Goal: Complete application form

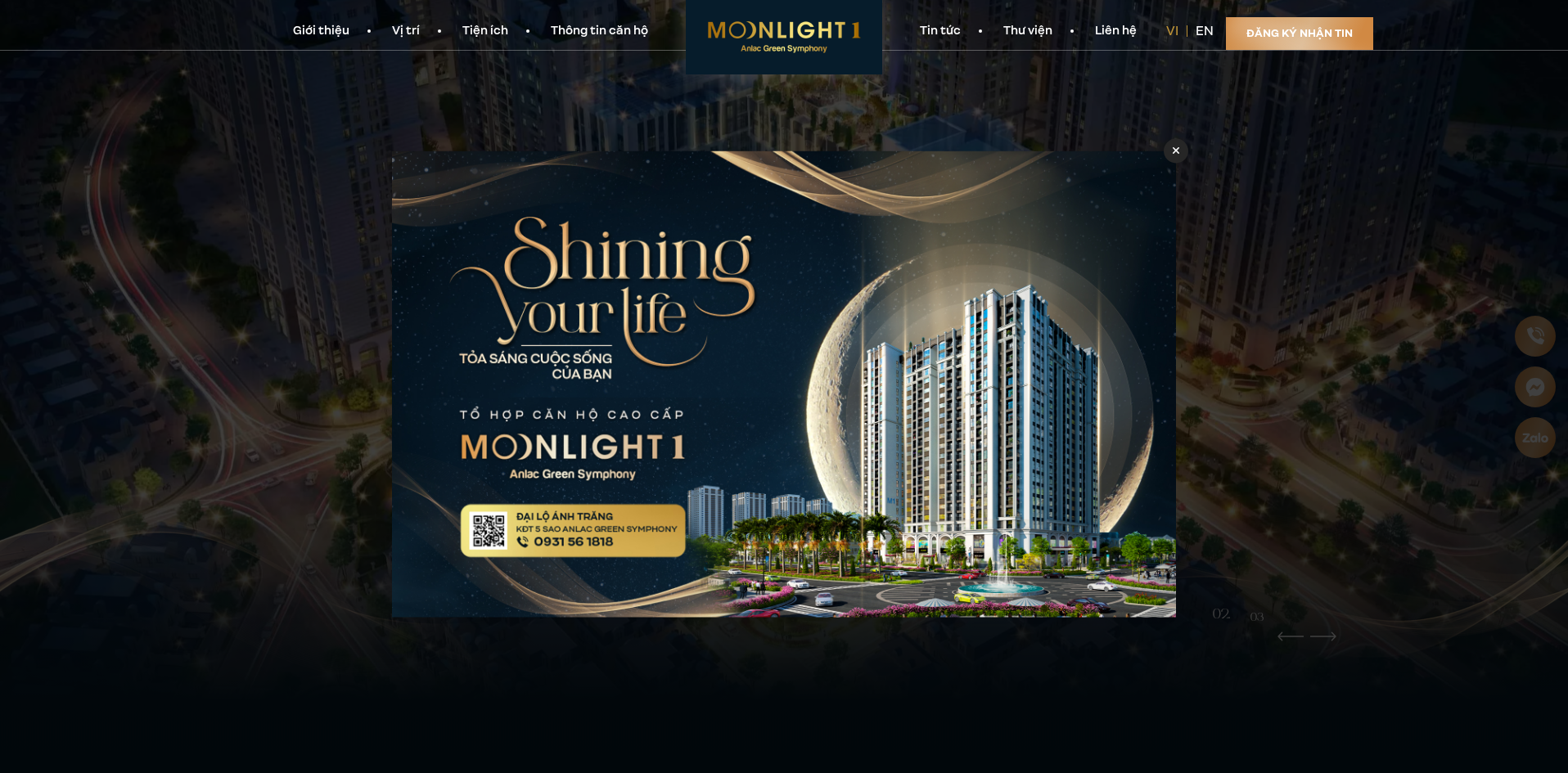
click at [551, 30] on link "Thông tin căn hộ" at bounding box center [600, 32] width 140 height 17
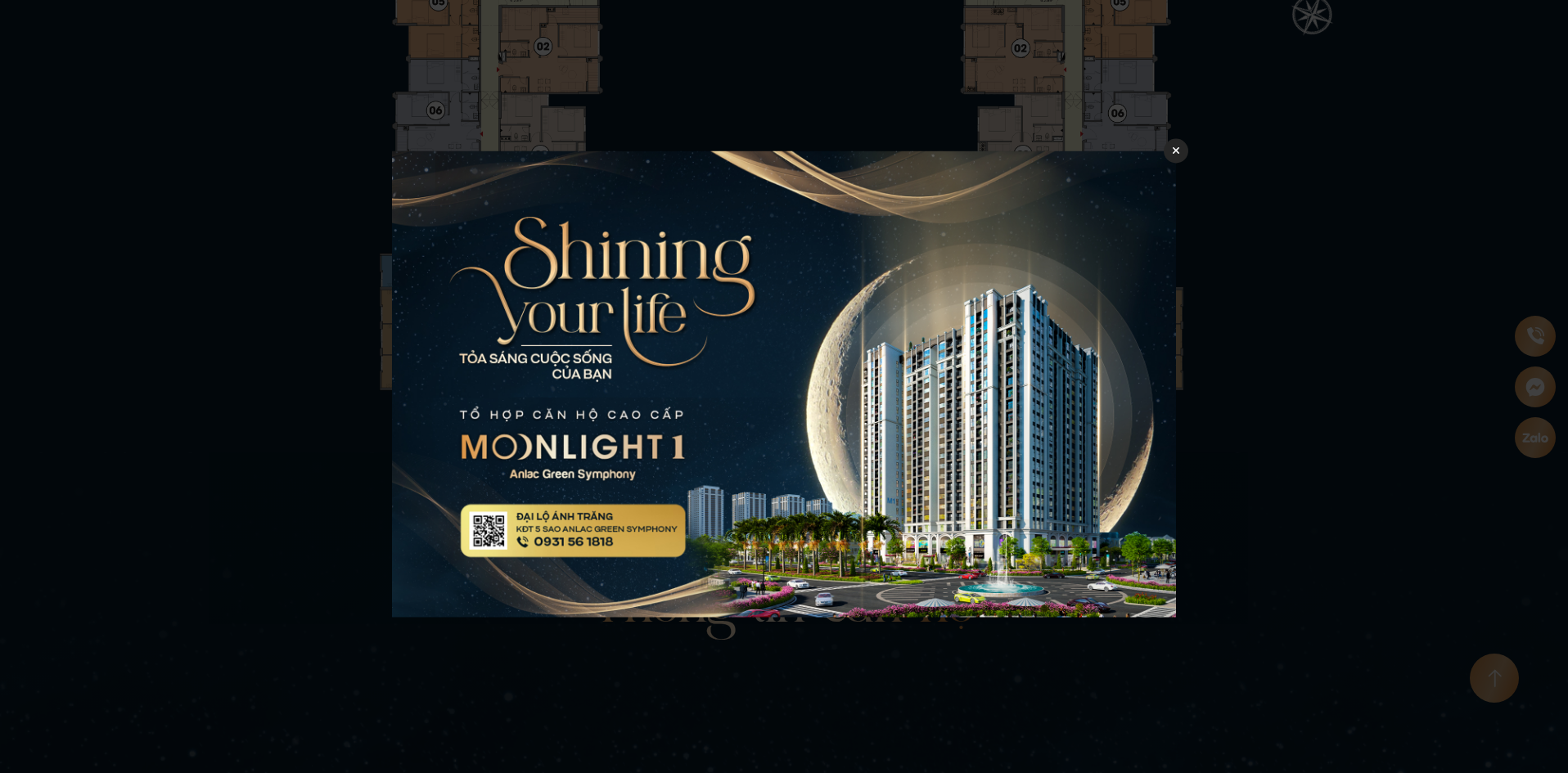
scroll to position [4034, 0]
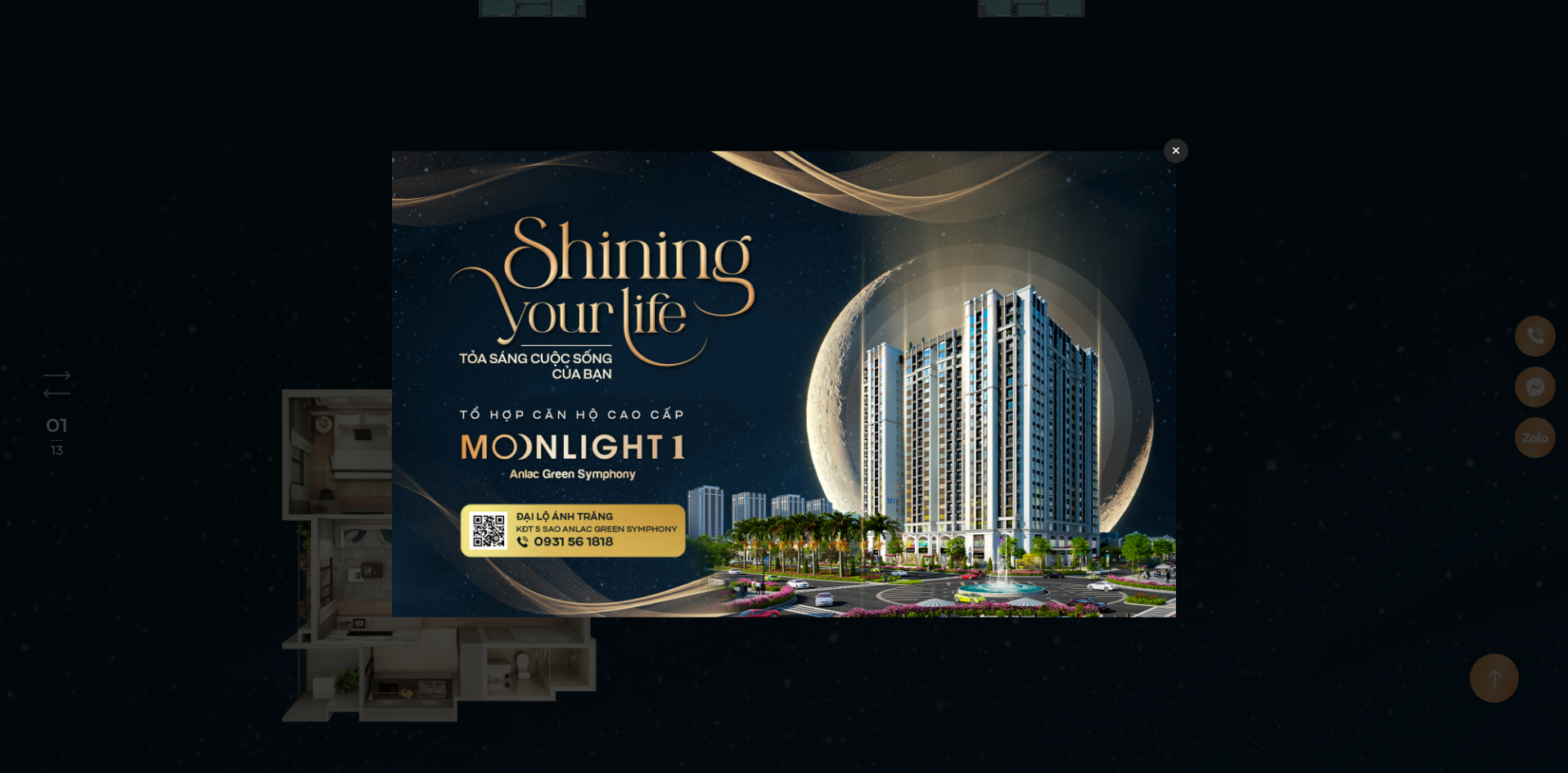
click at [1169, 154] on div at bounding box center [1176, 150] width 24 height 24
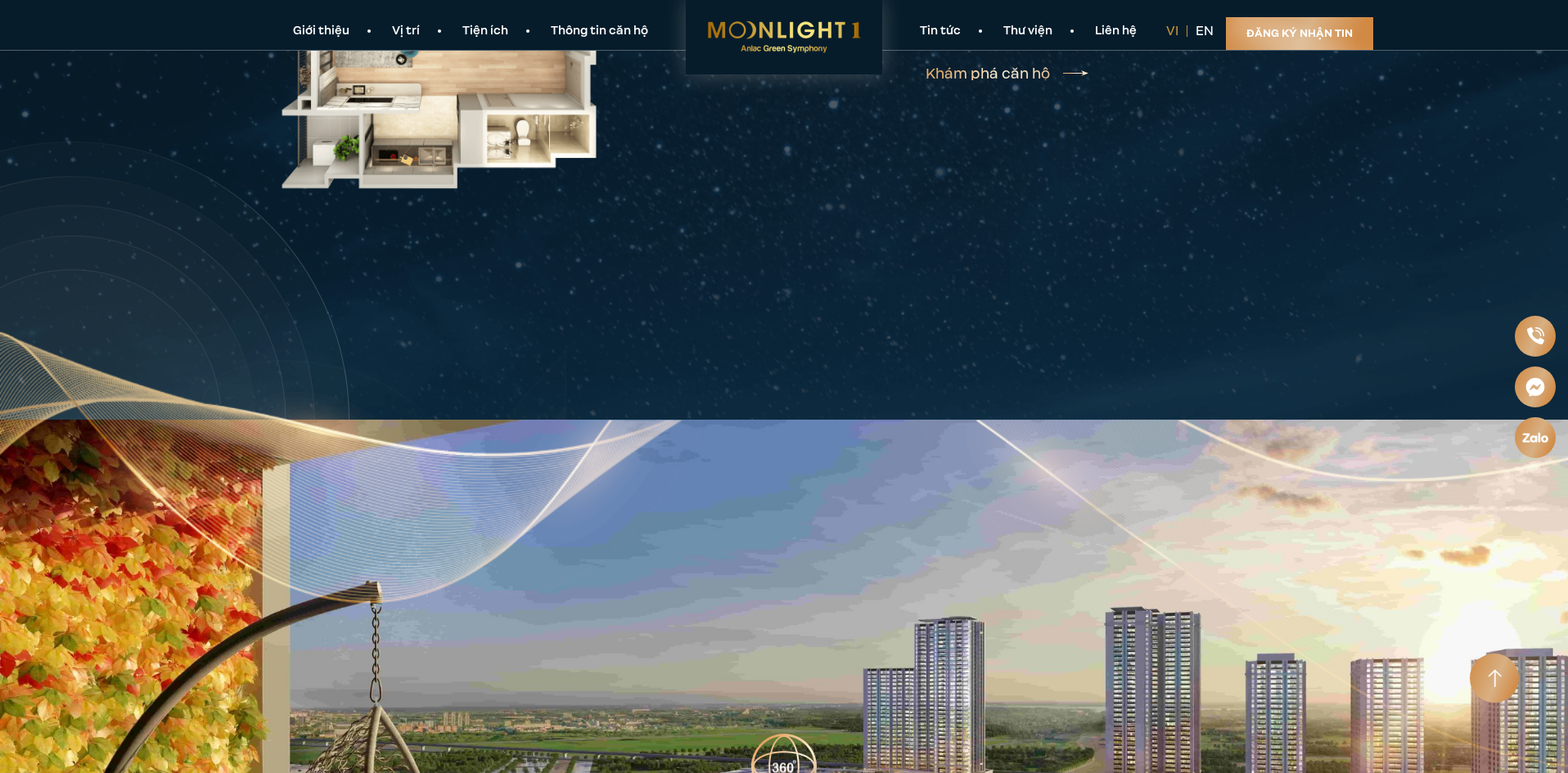
scroll to position [4443, 0]
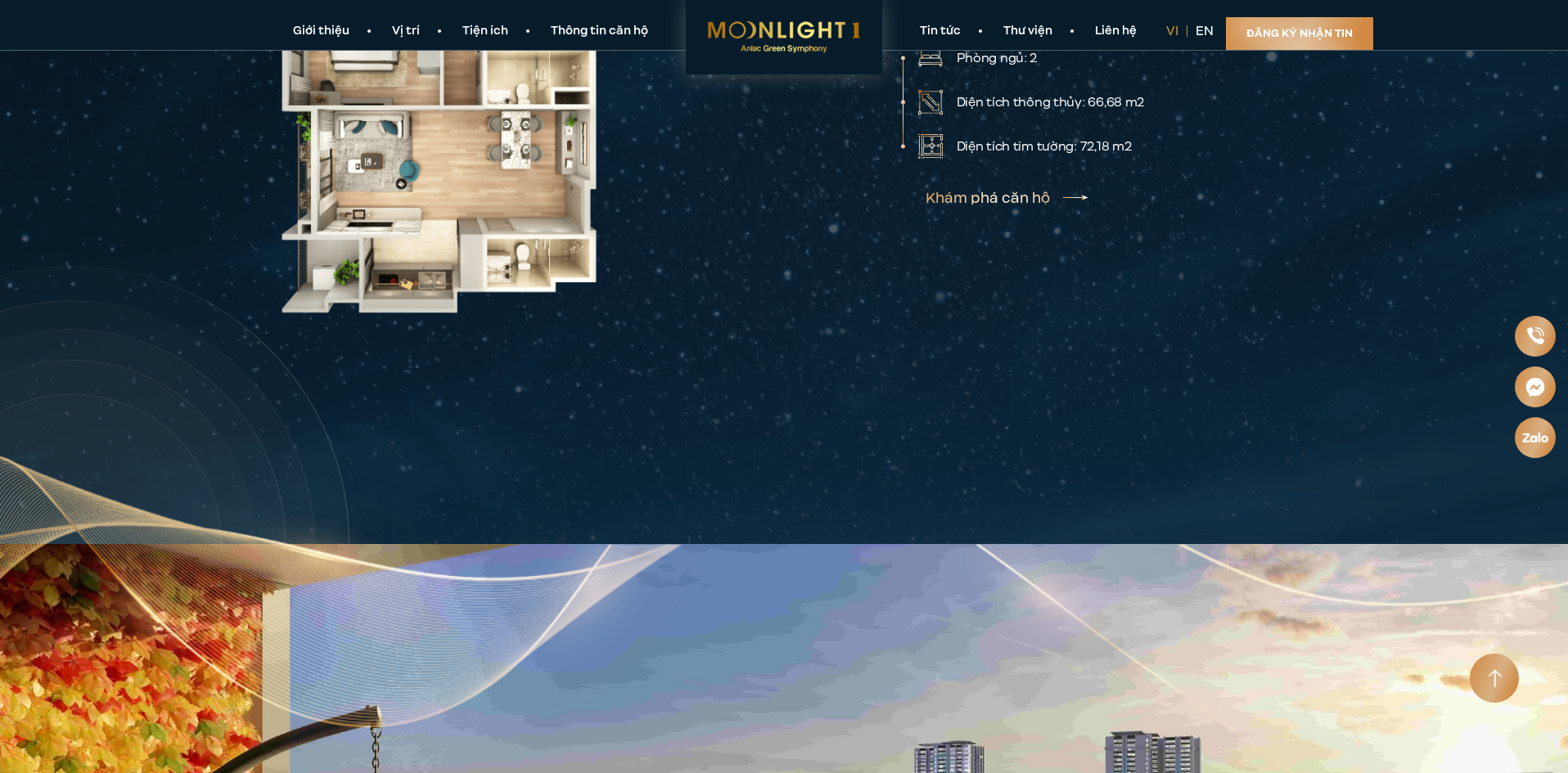
click at [472, 31] on link "Tiện ích" at bounding box center [485, 32] width 88 height 17
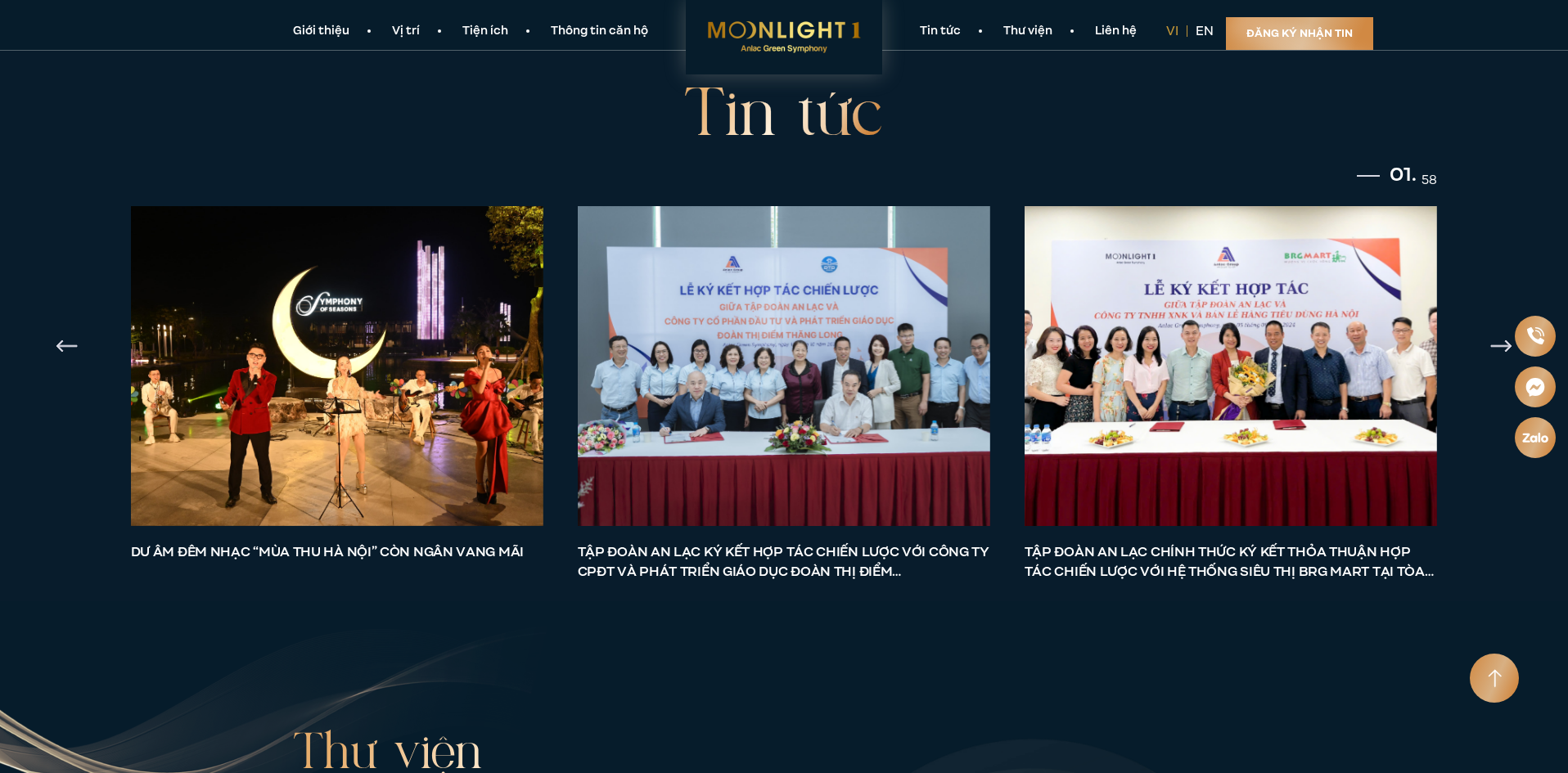
scroll to position [6498, 0]
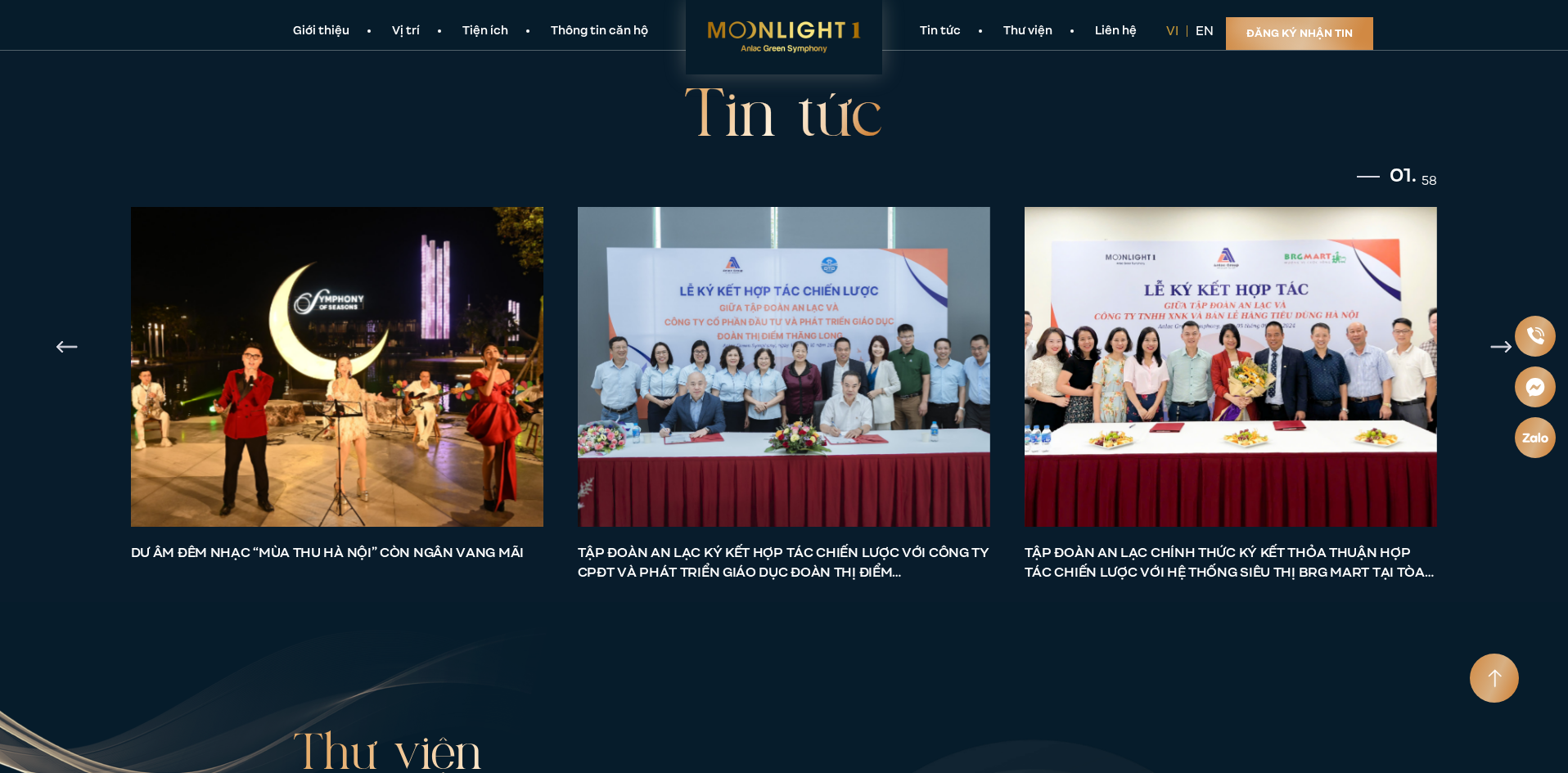
click at [304, 284] on img at bounding box center [336, 366] width 433 height 336
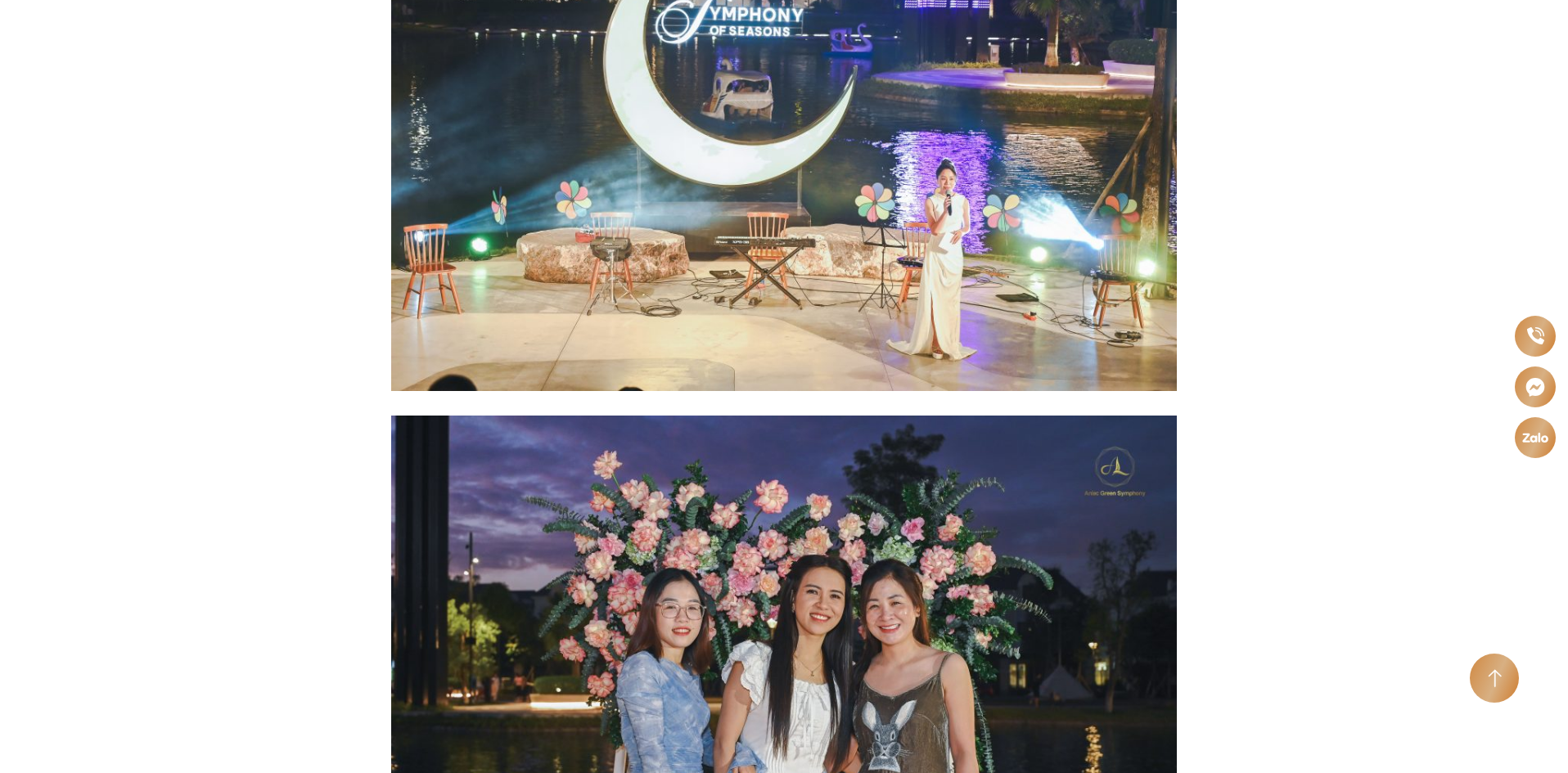
scroll to position [4092, 0]
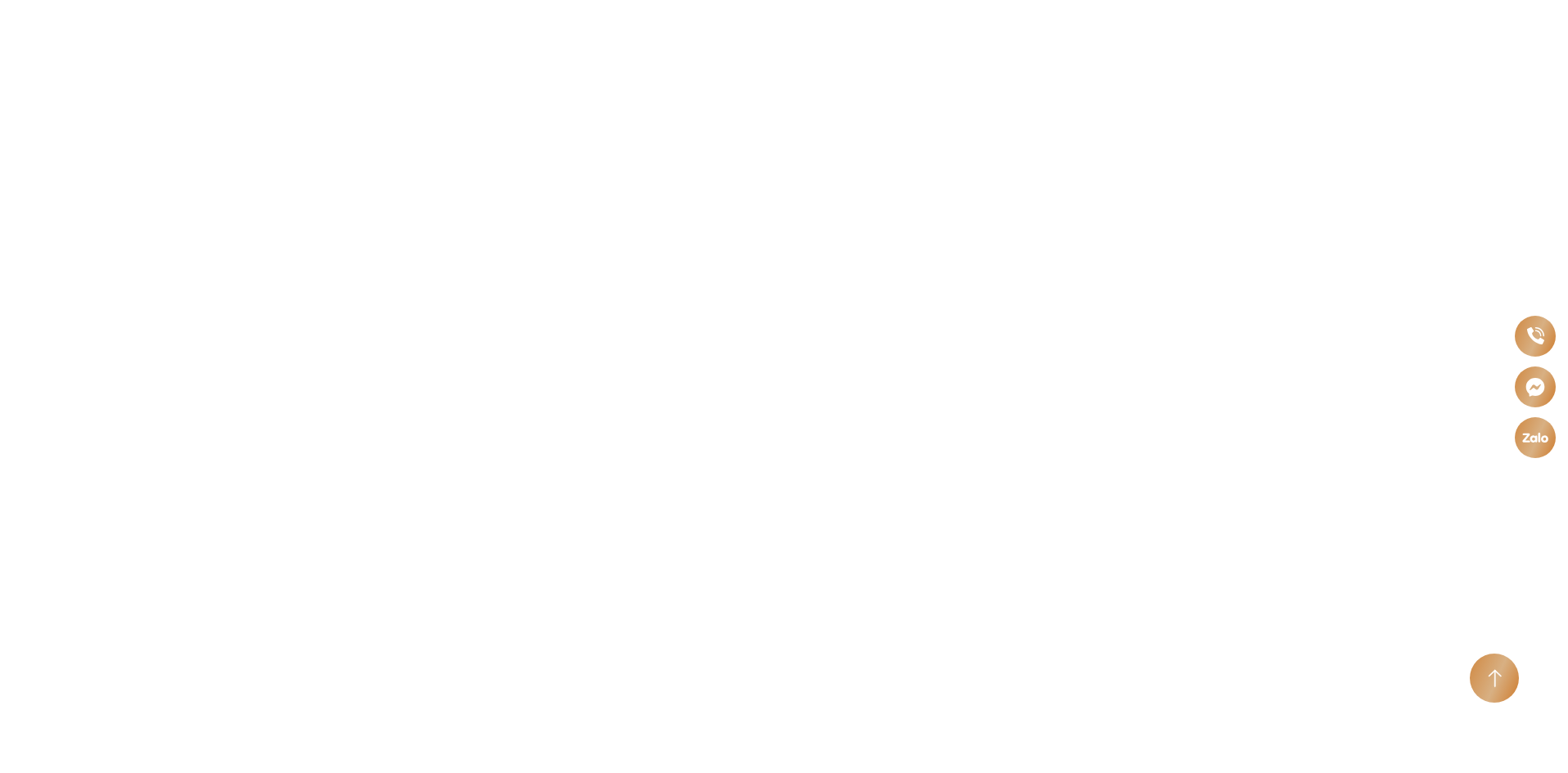
scroll to position [6546, 0]
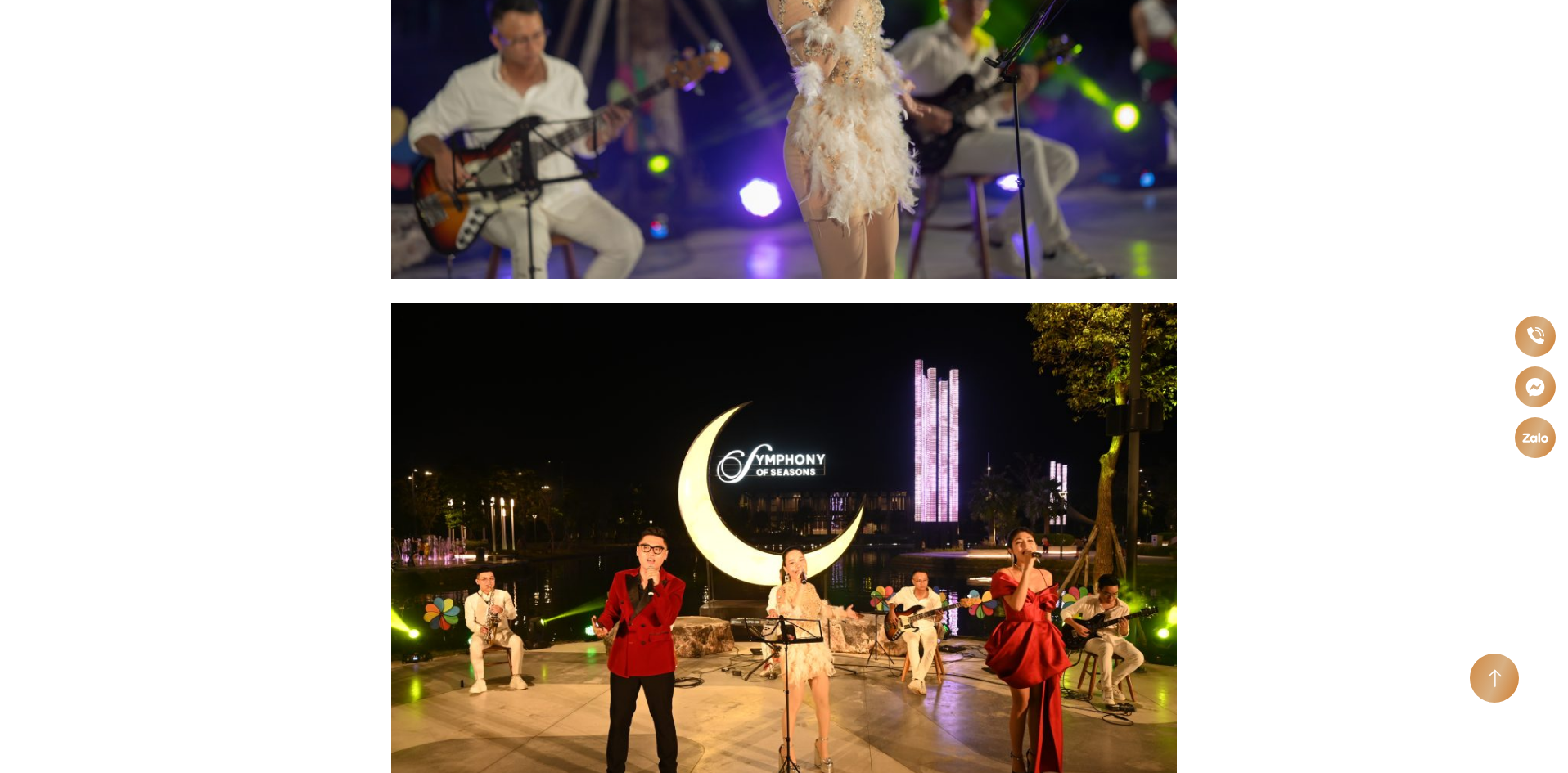
scroll to position [8019, 0]
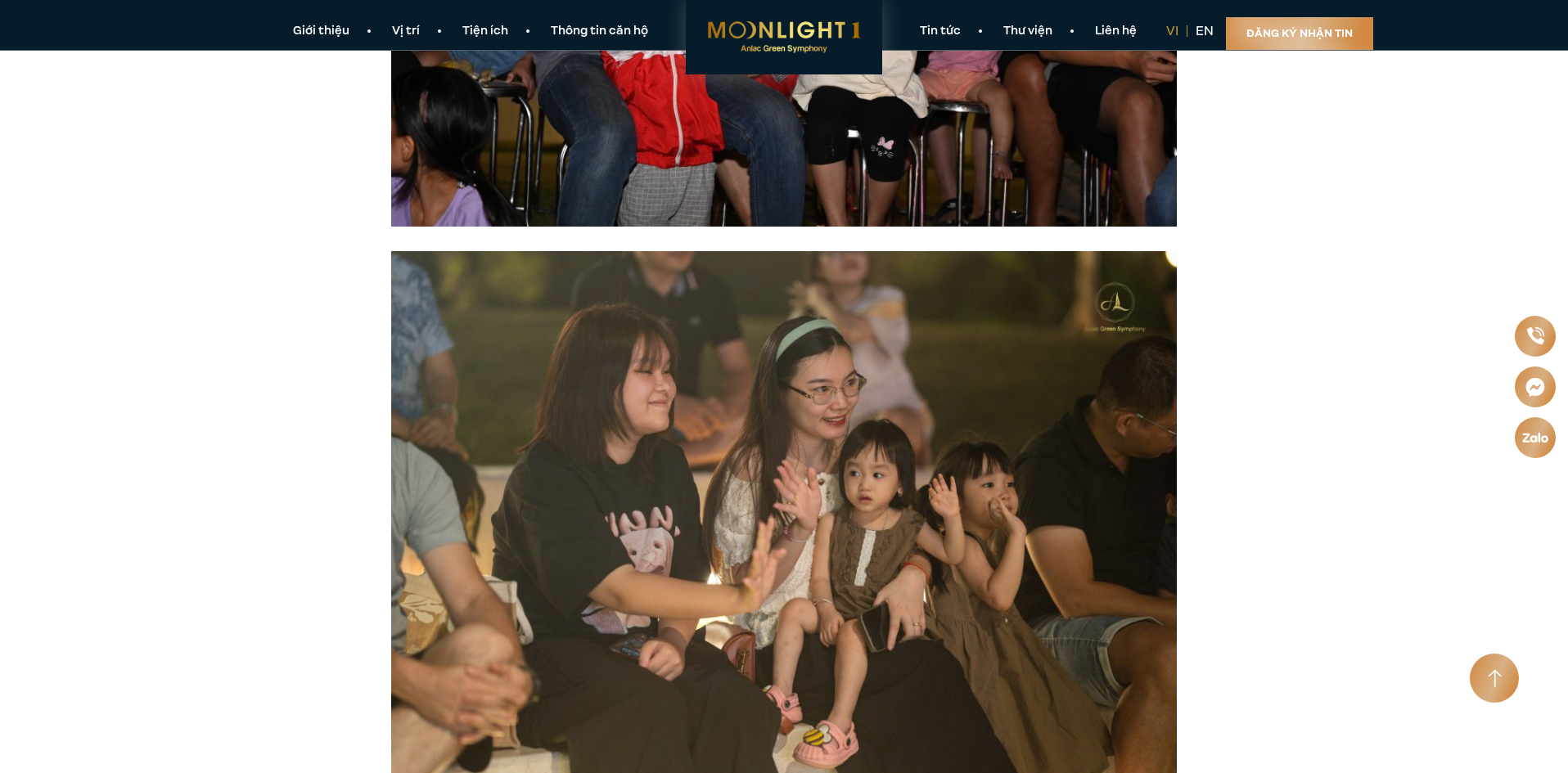
scroll to position [5564, 0]
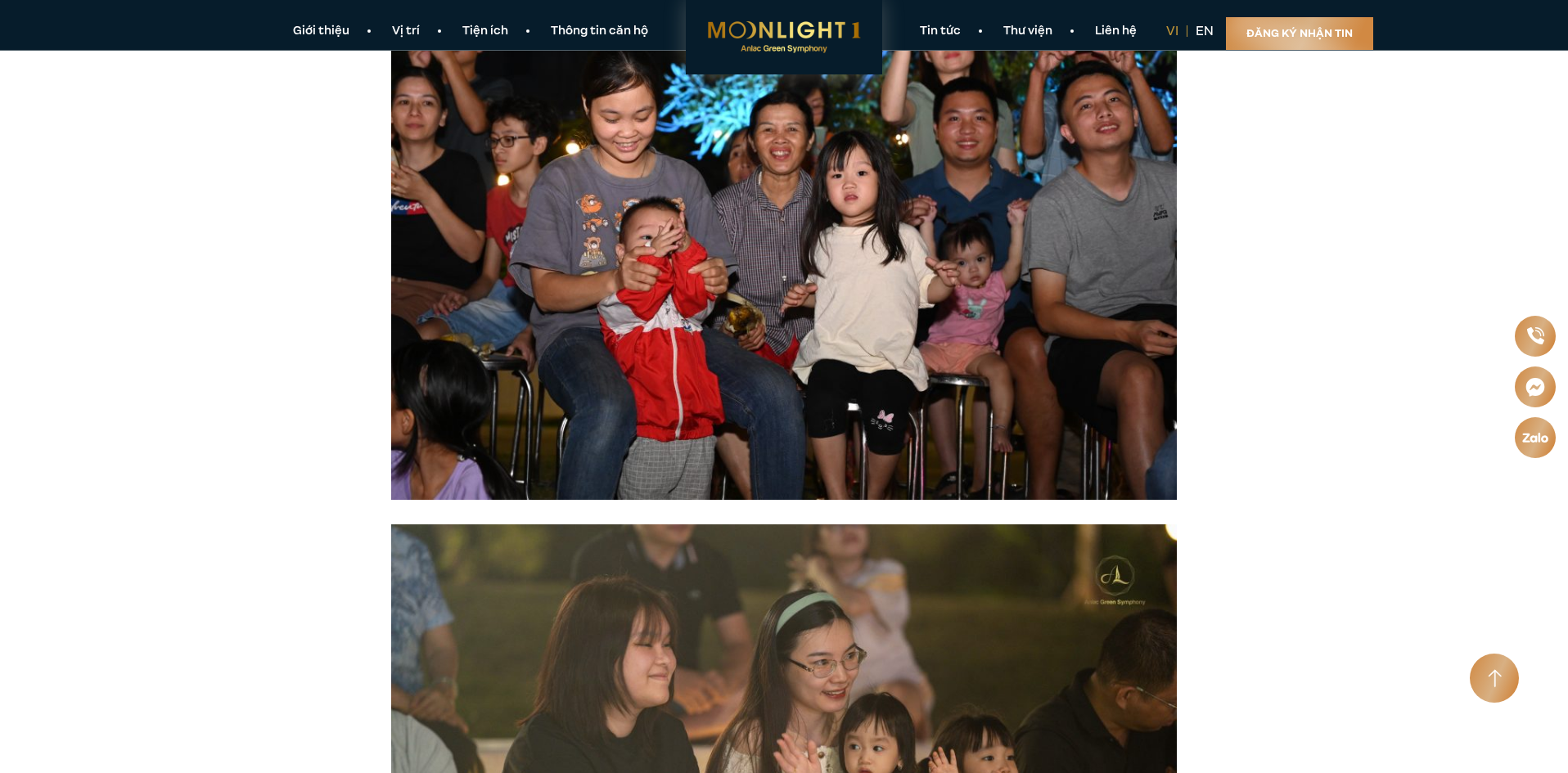
click at [1030, 27] on link "Thư viện" at bounding box center [1028, 32] width 92 height 17
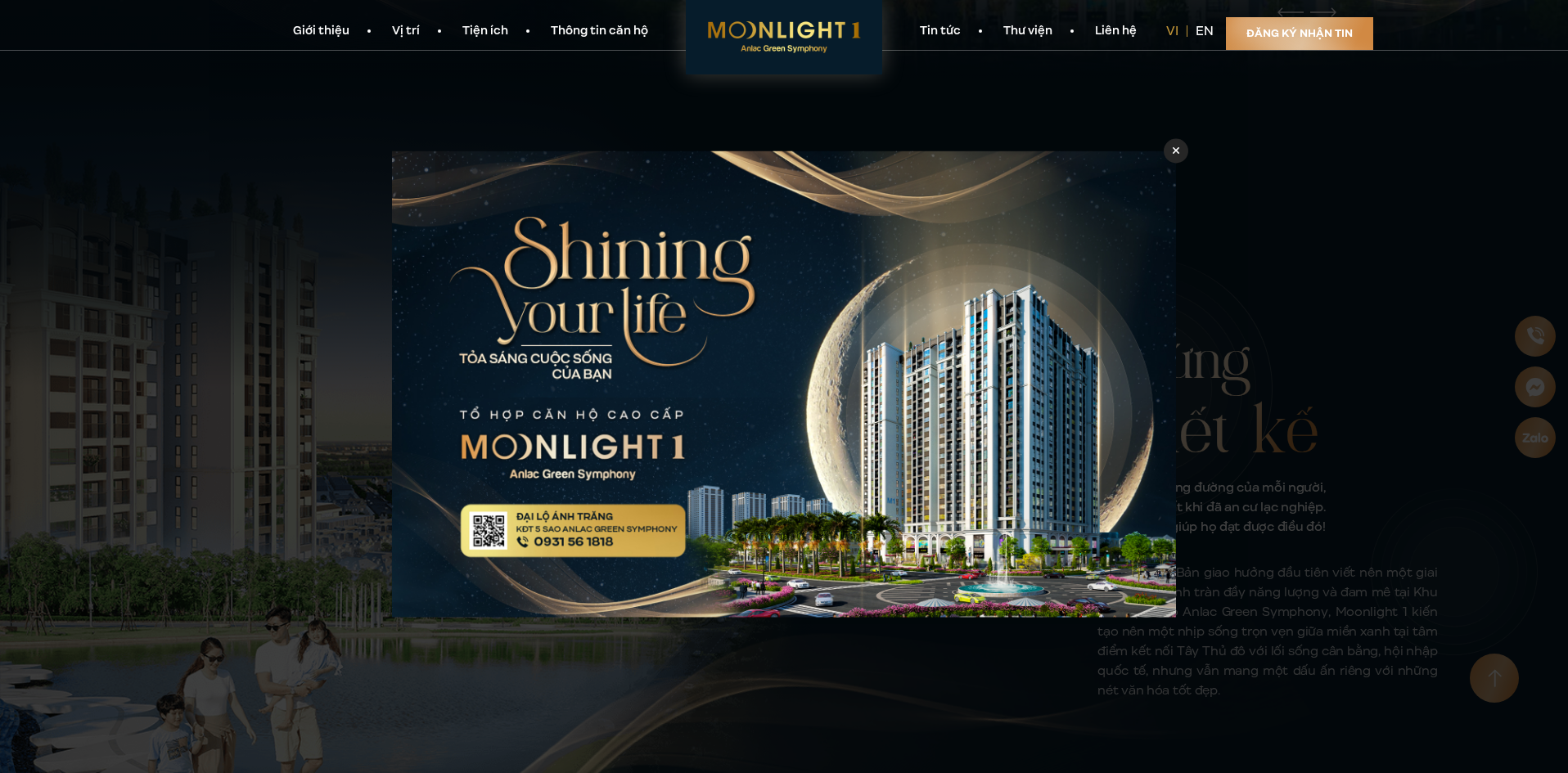
click at [1178, 159] on div at bounding box center [1176, 150] width 24 height 24
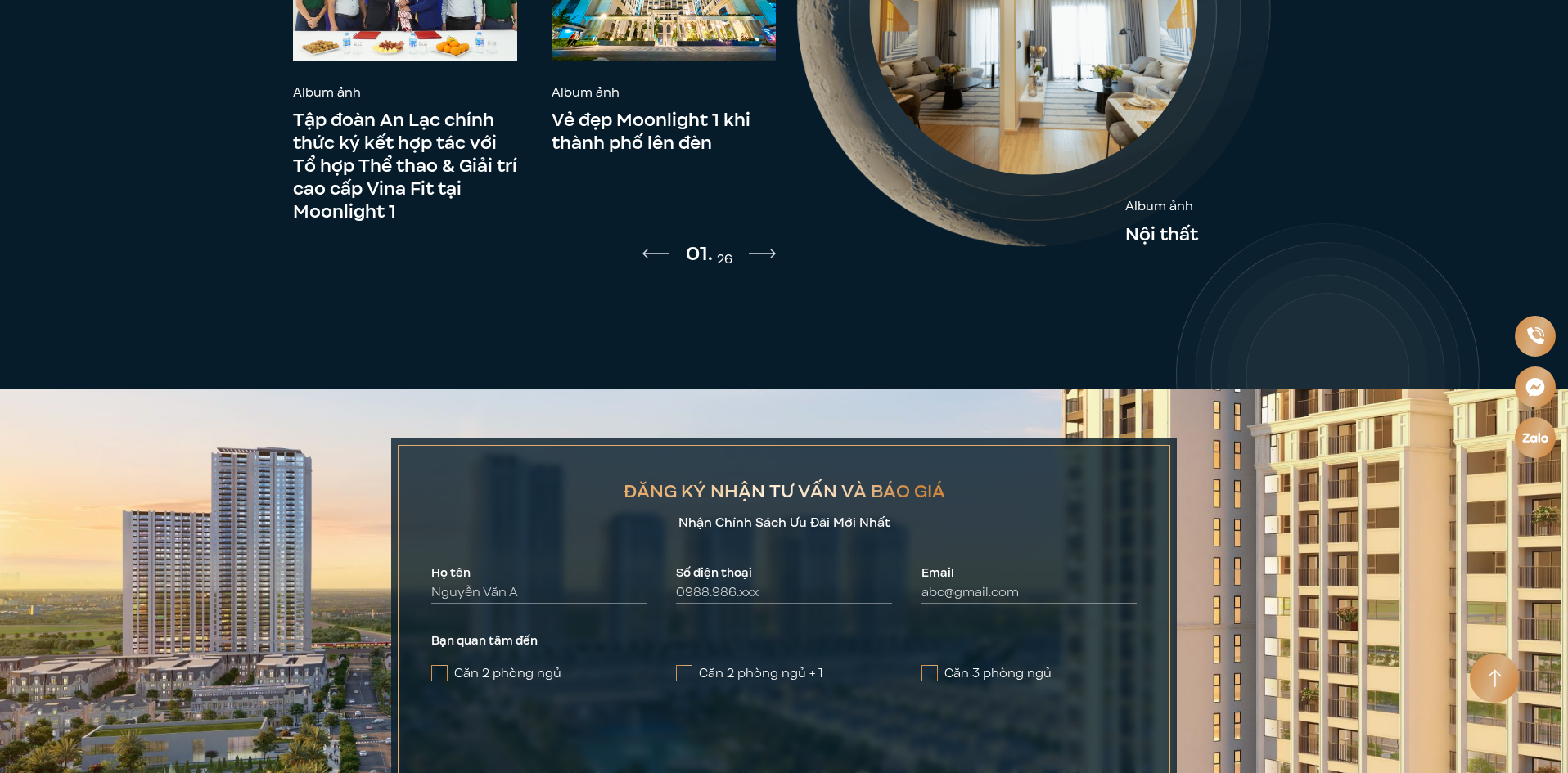
scroll to position [7612, 0]
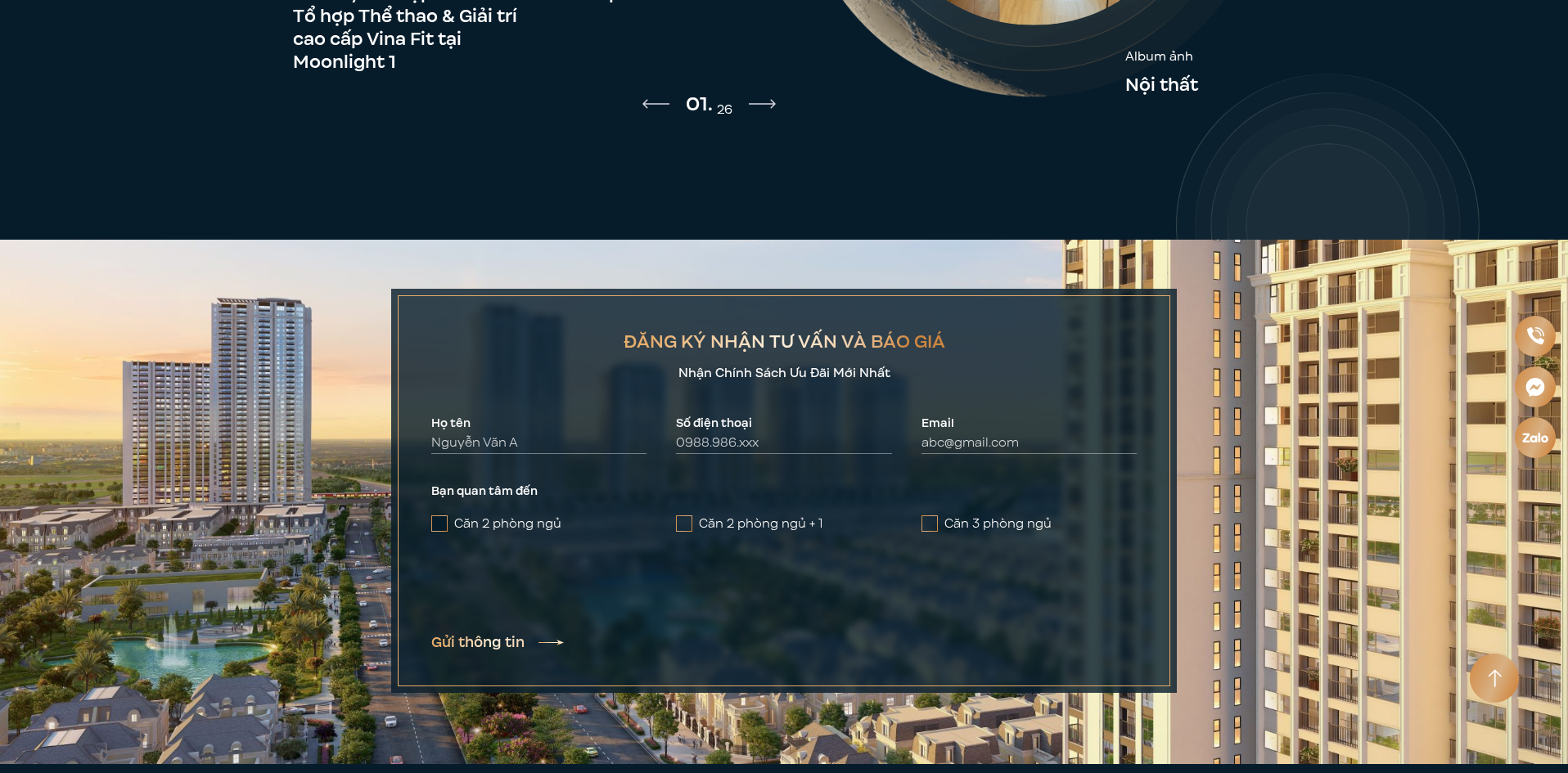
click at [466, 513] on label "Căn 2 phòng ngủ" at bounding box center [539, 523] width 215 height 19
click at [0, 0] on input "Căn 2 phòng ngủ" at bounding box center [0, 0] width 0 height 0
click at [561, 634] on button "Gửi thông tin" at bounding box center [497, 642] width 133 height 18
type input "Căn 2 phòng ngủ"
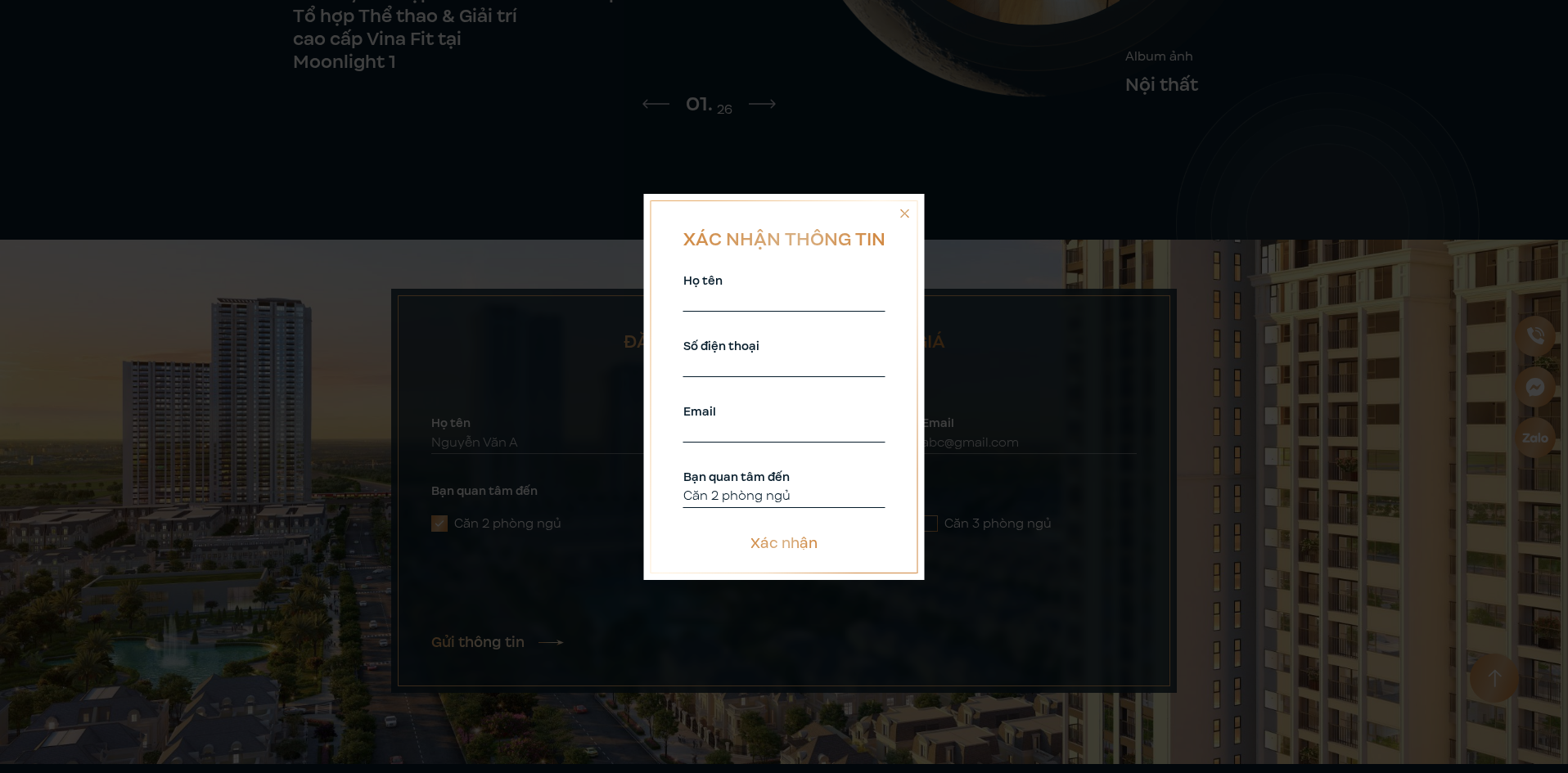
click at [904, 208] on icon at bounding box center [905, 214] width 10 height 12
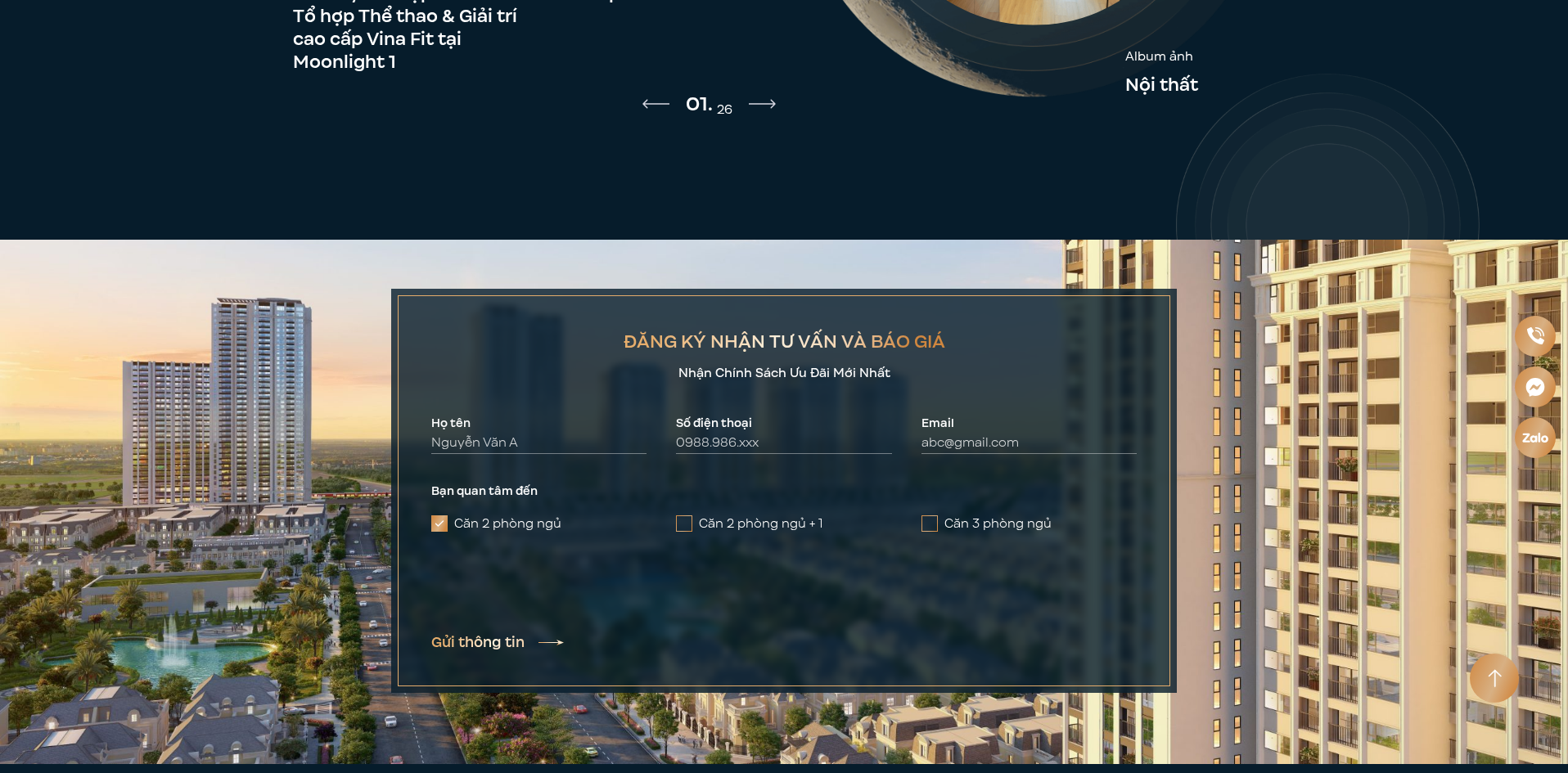
click at [1043, 483] on div "Bạn quan tâm đến Căn 2 phòng ngủ Căn 2 phòng ngủ + 1 Căn 3 phòng ngủ" at bounding box center [784, 516] width 706 height 66
click at [650, 99] on img "Previous slide" at bounding box center [656, 104] width 27 height 10
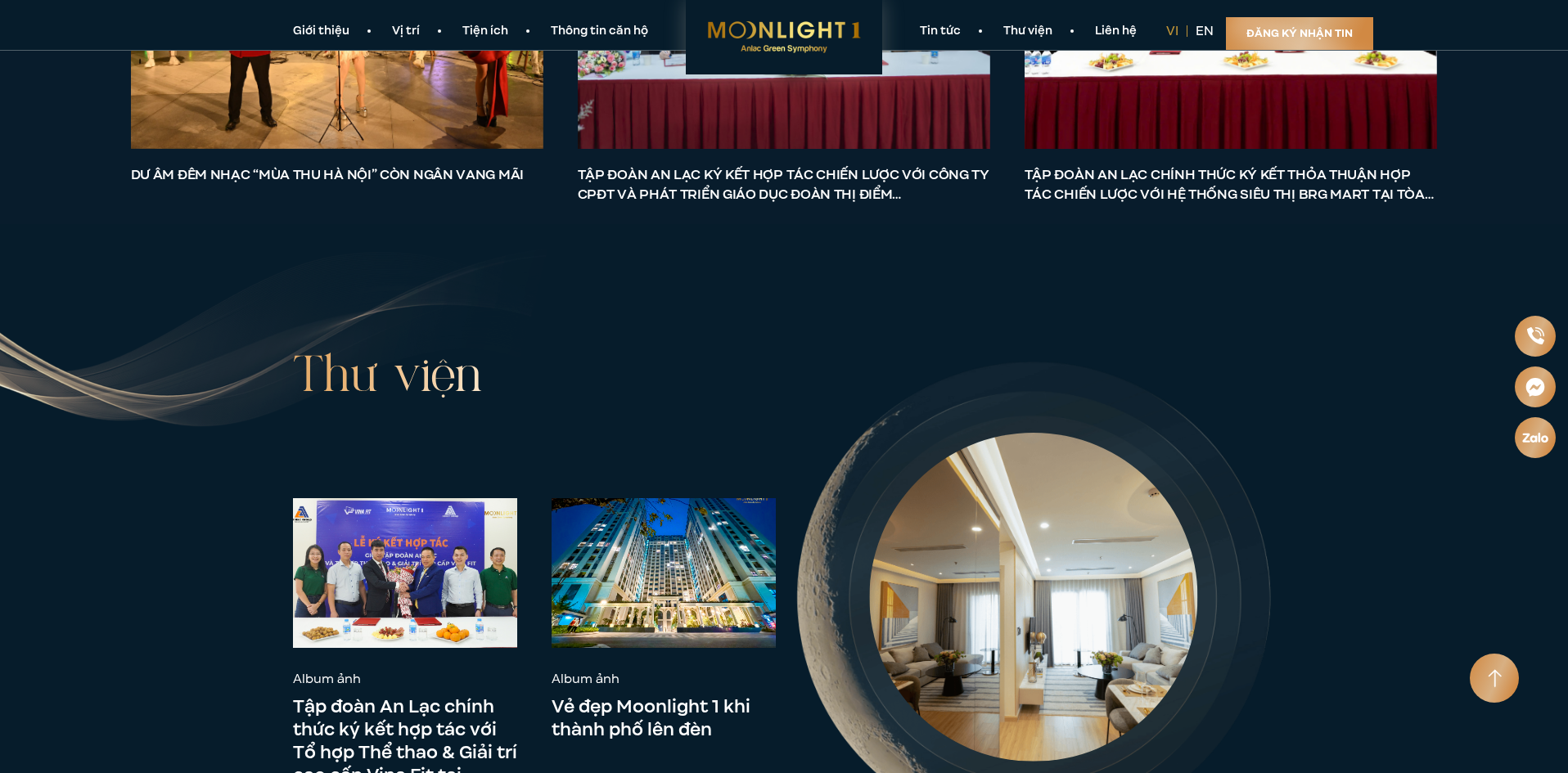
click at [599, 37] on link "Thông tin căn hộ" at bounding box center [600, 32] width 140 height 17
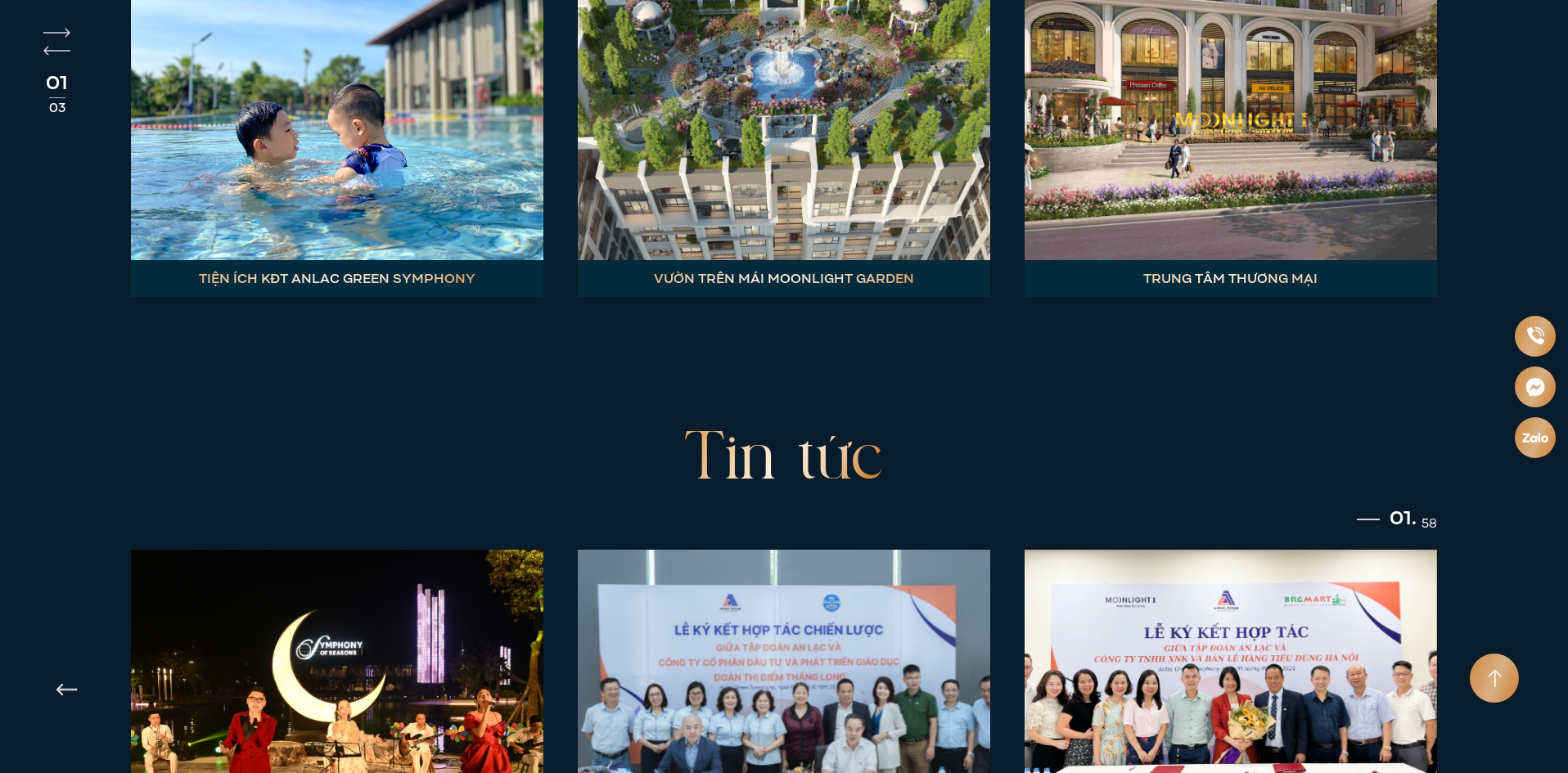
scroll to position [6653, 0]
